Goal: Navigation & Orientation: Find specific page/section

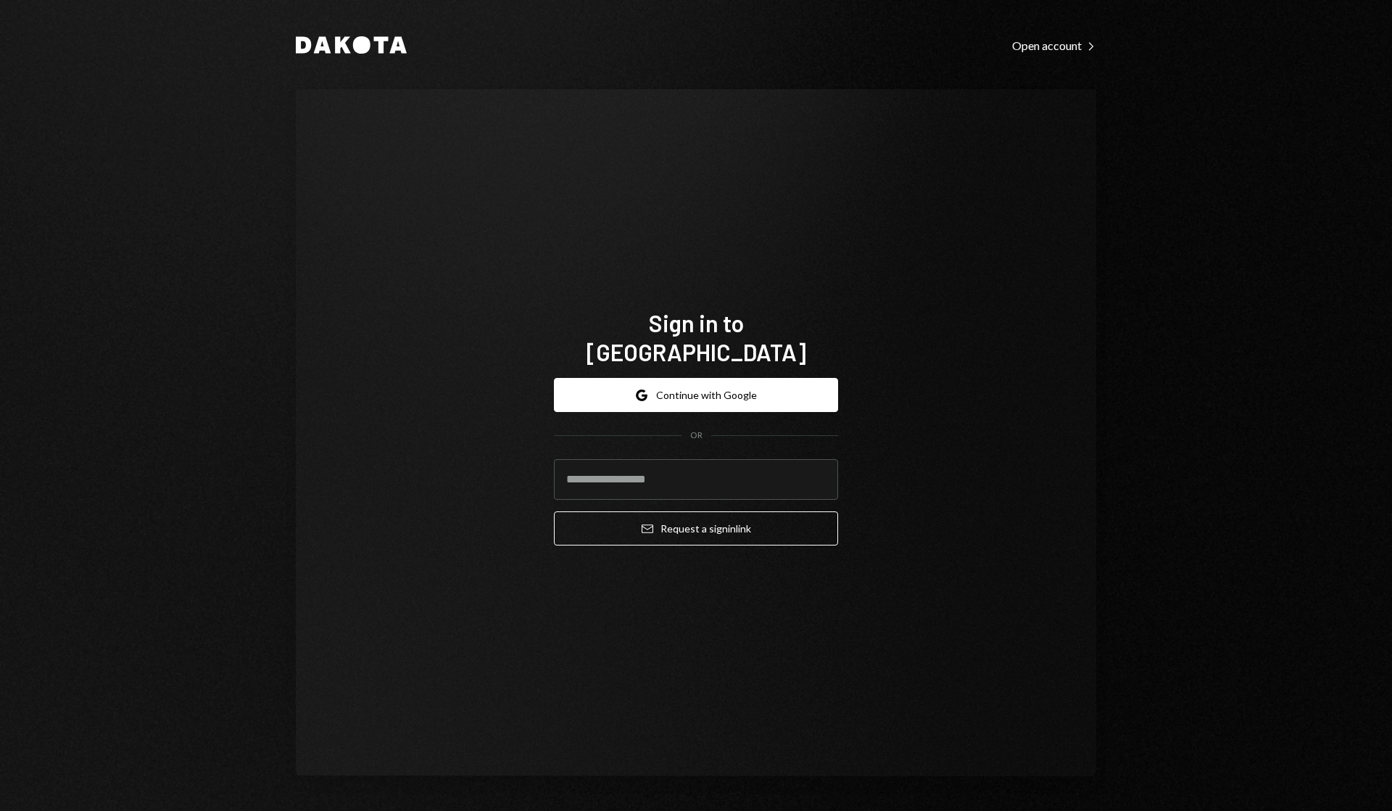
click at [709, 380] on button "Google Continue with Google" at bounding box center [696, 395] width 284 height 34
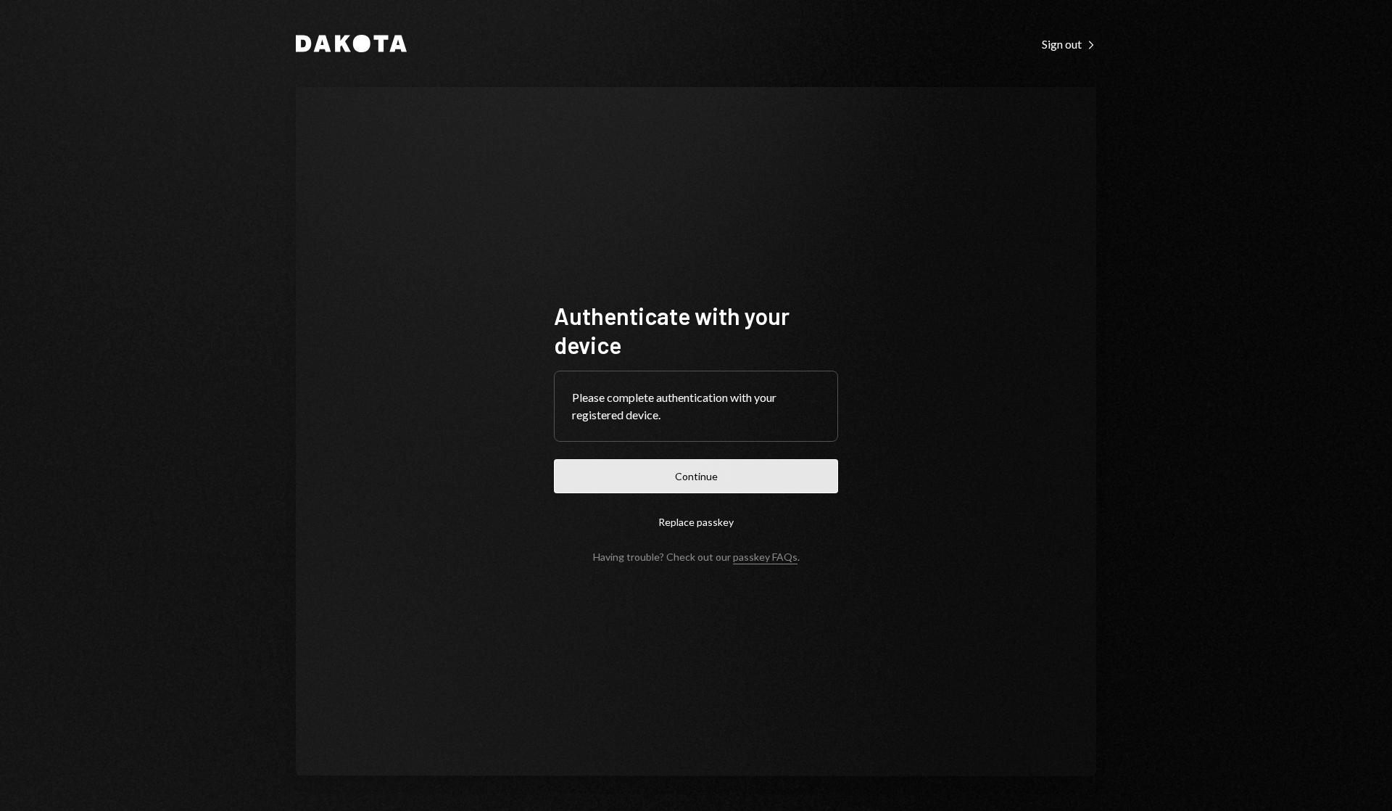
click at [690, 486] on button "Continue" at bounding box center [696, 476] width 284 height 34
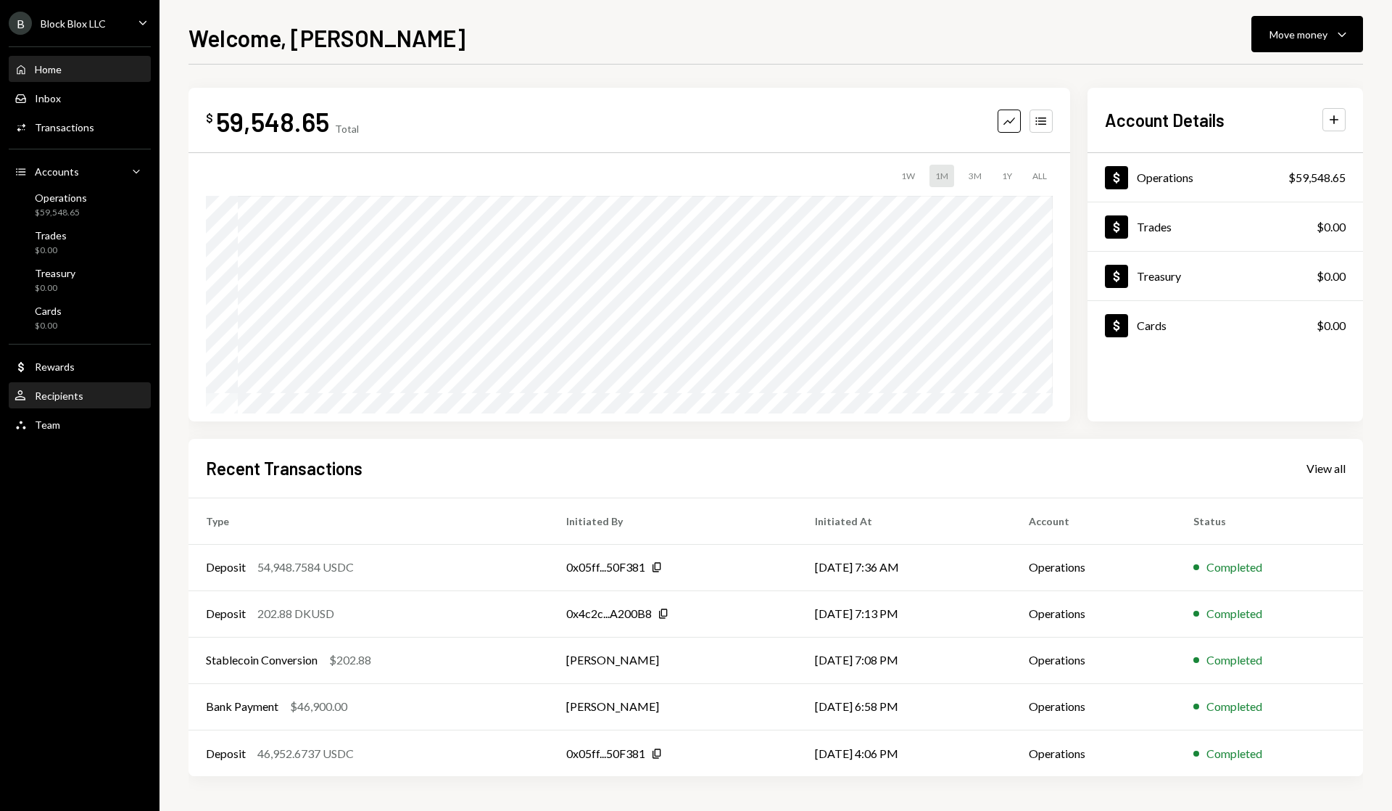
click at [70, 401] on div "Recipients" at bounding box center [59, 395] width 49 height 12
